Goal: Task Accomplishment & Management: Manage account settings

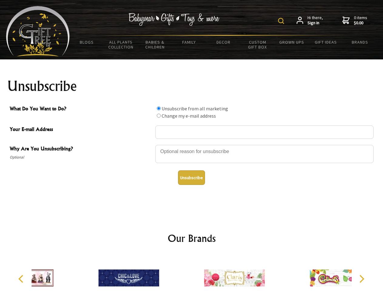
click at [282, 21] on img at bounding box center [281, 21] width 6 height 6
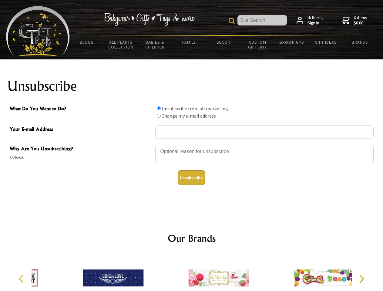
click at [191, 144] on div at bounding box center [264, 154] width 218 height 21
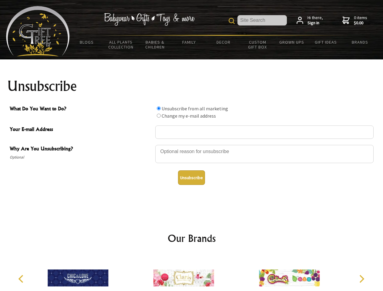
click at [158, 108] on input "What Do You Want to Do?" at bounding box center [159, 108] width 4 height 4
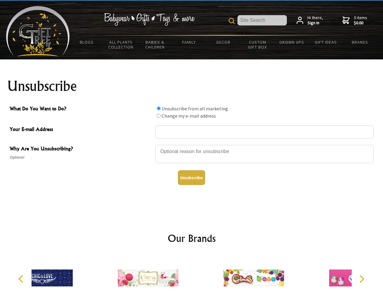
click at [158, 115] on input "What Do You Want to Do?" at bounding box center [159, 116] width 4 height 4
radio input "true"
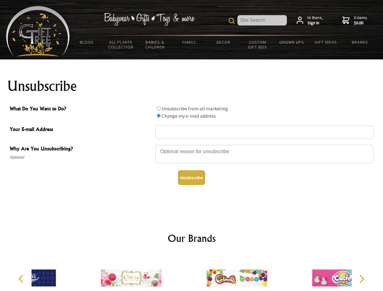
click at [191, 177] on button "Unsubscribe" at bounding box center [191, 177] width 27 height 15
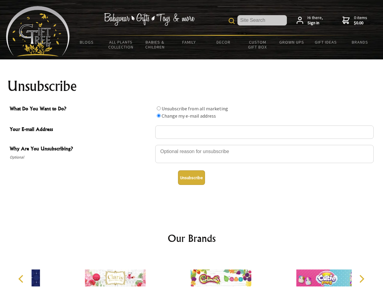
click at [191, 273] on img at bounding box center [220, 277] width 61 height 45
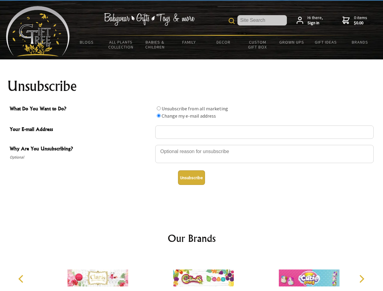
click at [22, 279] on icon "Previous" at bounding box center [22, 279] width 8 height 8
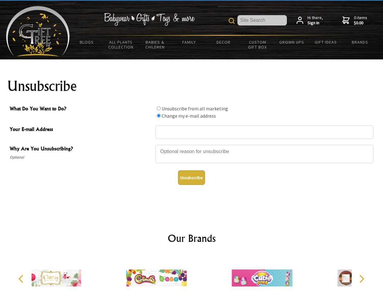
click at [361, 279] on icon "Next" at bounding box center [361, 279] width 8 height 8
